Goal: Entertainment & Leisure: Consume media (video, audio)

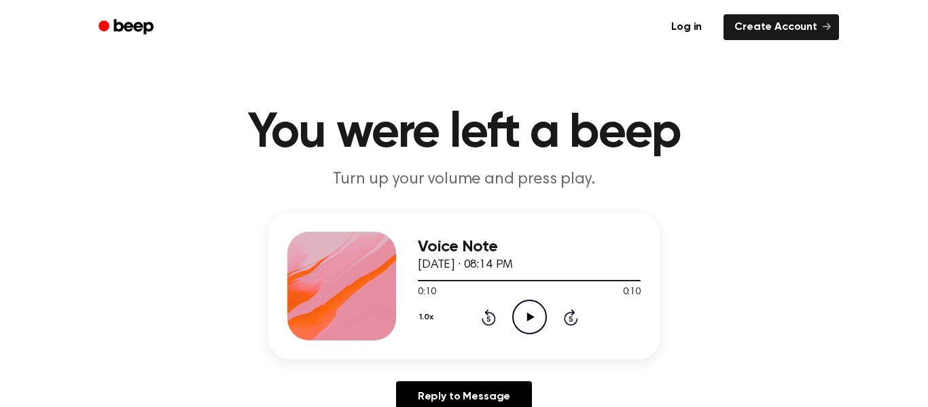
click at [535, 321] on icon "Play Audio" at bounding box center [529, 317] width 35 height 35
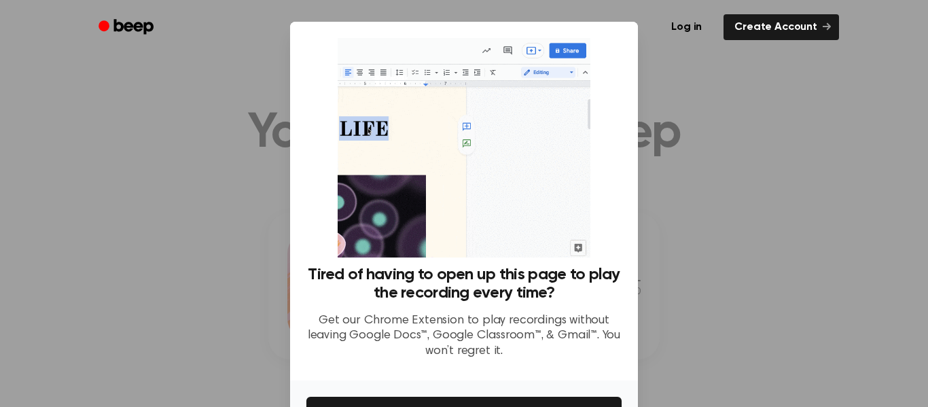
click at [700, 245] on div at bounding box center [464, 203] width 928 height 407
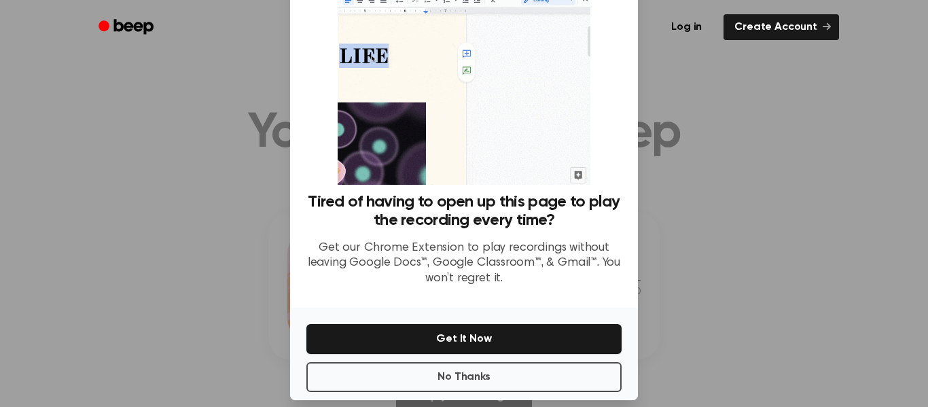
scroll to position [74, 0]
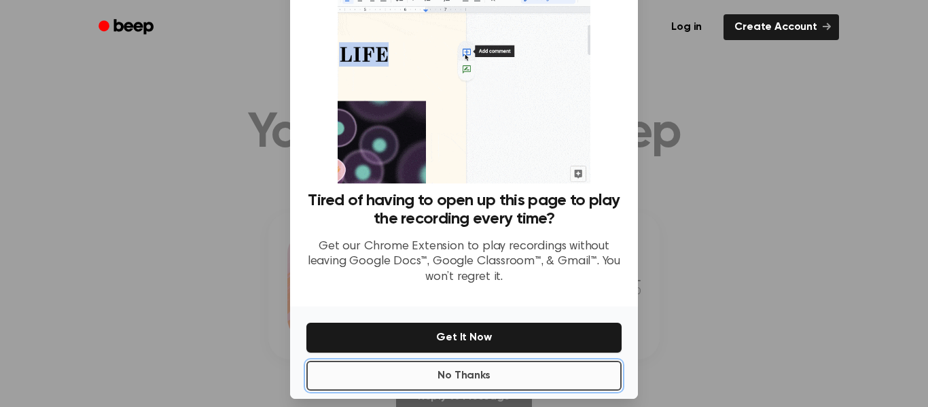
click at [535, 369] on button "No Thanks" at bounding box center [463, 376] width 315 height 30
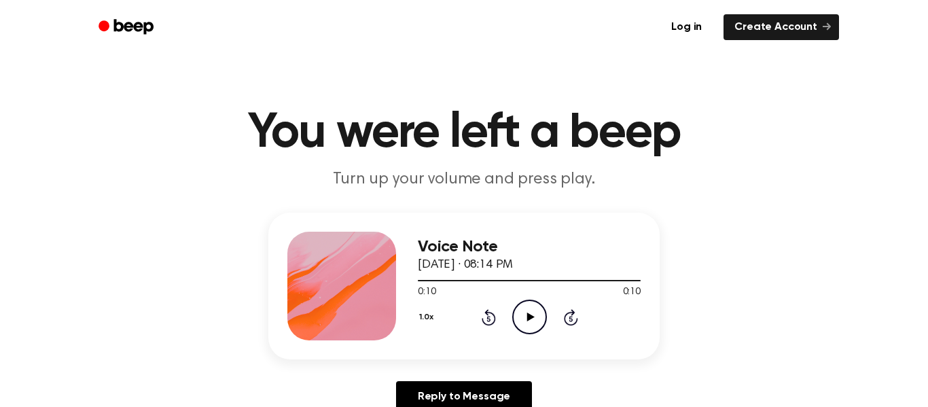
click at [543, 324] on icon "Play Audio" at bounding box center [529, 317] width 35 height 35
click at [539, 316] on icon "Pause Audio" at bounding box center [529, 317] width 35 height 35
click at [530, 313] on icon "Play Audio" at bounding box center [529, 317] width 35 height 35
click at [518, 317] on icon "Play Audio" at bounding box center [529, 317] width 35 height 35
click at [490, 313] on icon at bounding box center [489, 317] width 14 height 16
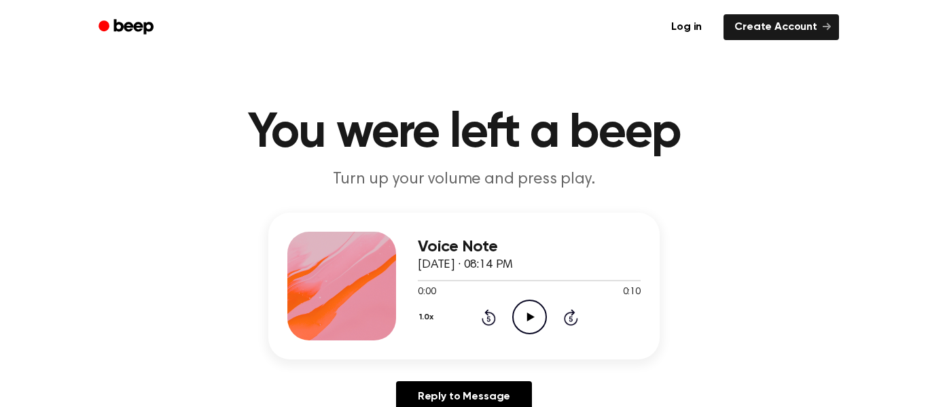
click at [488, 319] on icon at bounding box center [487, 318] width 3 height 5
click at [392, 189] on p "Turn up your volume and press play." at bounding box center [464, 179] width 522 height 22
click at [319, 165] on header "You were left a beep Turn up your volume and press play." at bounding box center [463, 150] width 895 height 82
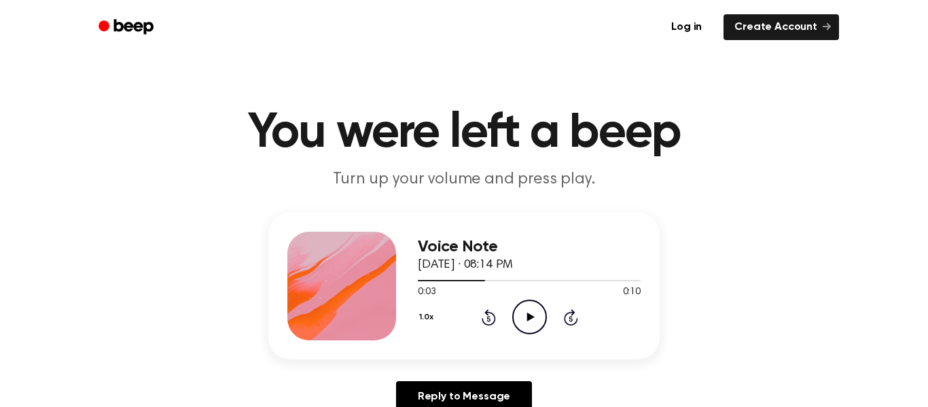
click at [730, 180] on header "You were left a beep Turn up your volume and press play." at bounding box center [463, 150] width 895 height 82
click at [526, 321] on icon "Play Audio" at bounding box center [529, 317] width 35 height 35
click at [537, 315] on icon "Pause Audio" at bounding box center [529, 317] width 35 height 35
